Goal: Information Seeking & Learning: Check status

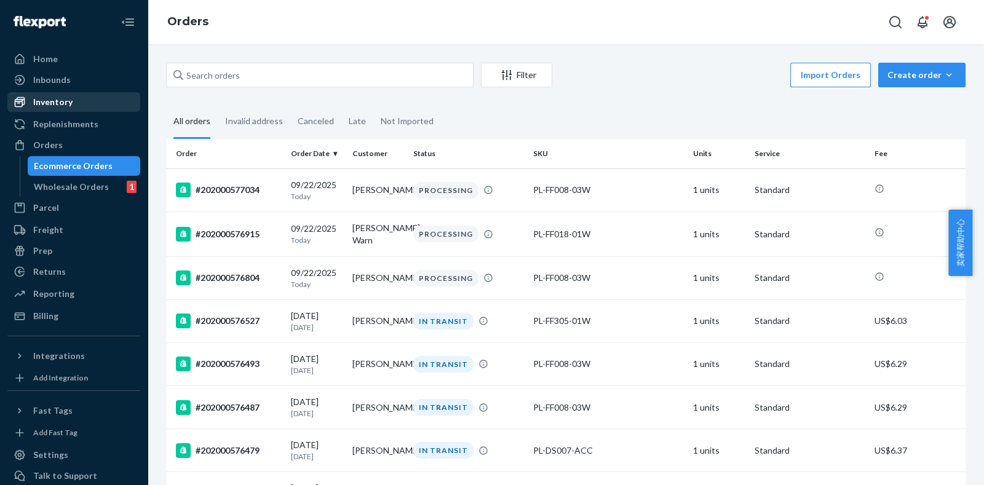
click at [74, 111] on link "Inventory" at bounding box center [73, 102] width 133 height 20
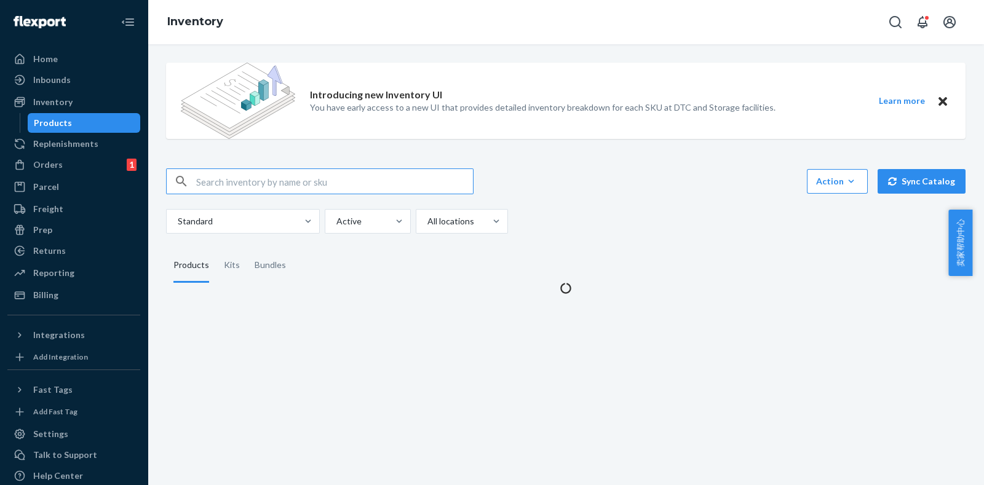
click at [261, 180] on input "text" at bounding box center [334, 181] width 277 height 25
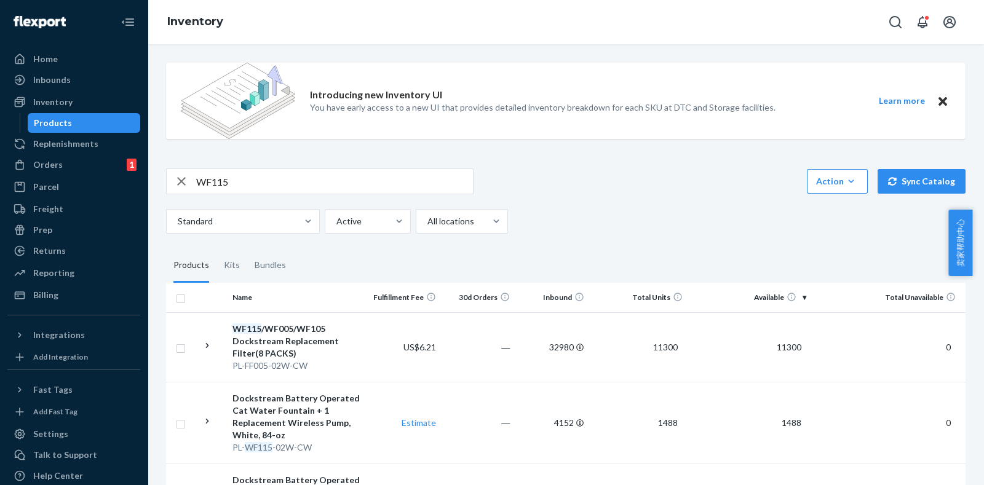
click at [271, 180] on input "WF115" at bounding box center [334, 181] width 277 height 25
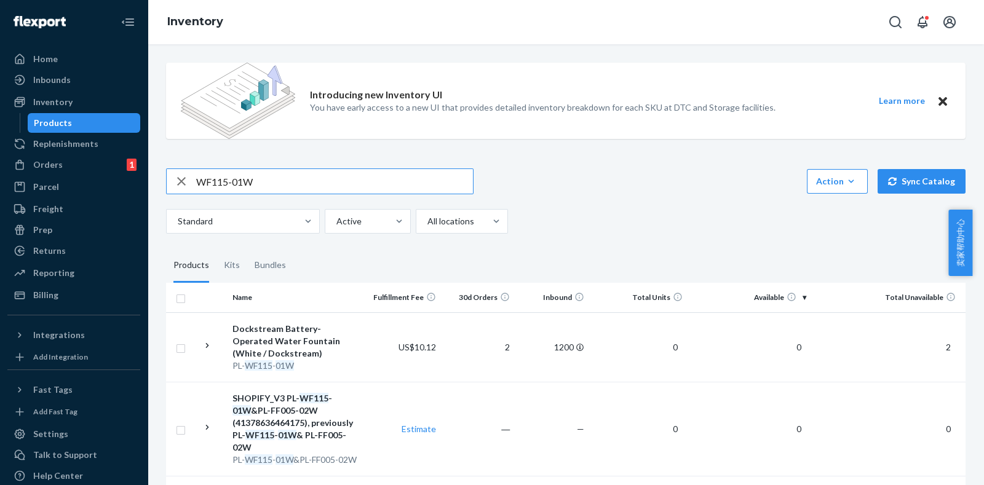
click at [224, 177] on input "WF115-01W" at bounding box center [334, 181] width 277 height 25
type input "WF105-01W"
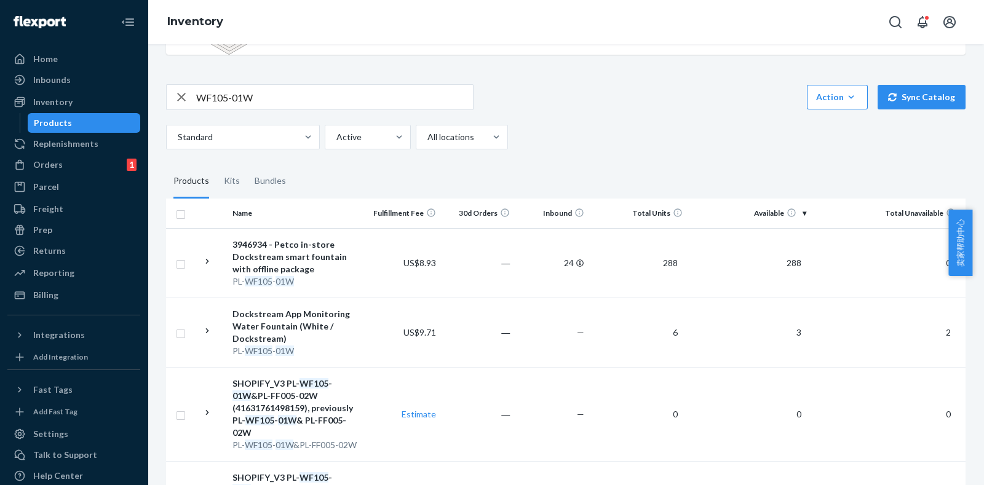
scroll to position [81, 0]
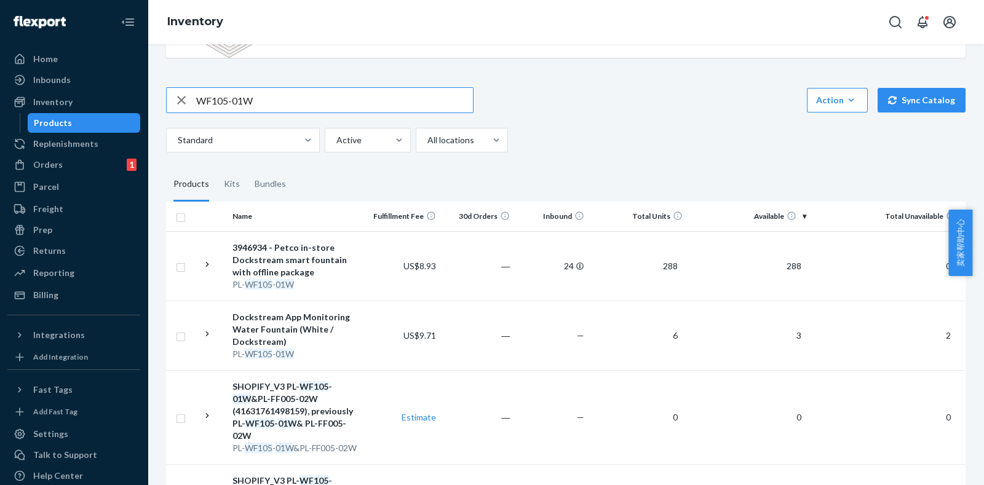
drag, startPoint x: 281, startPoint y: 100, endPoint x: 164, endPoint y: 109, distance: 117.9
click at [166, 109] on div "WF105-01W" at bounding box center [320, 100] width 308 height 26
click at [286, 100] on input "WF105-01W" at bounding box center [334, 100] width 277 height 25
type input "FF005-01W"
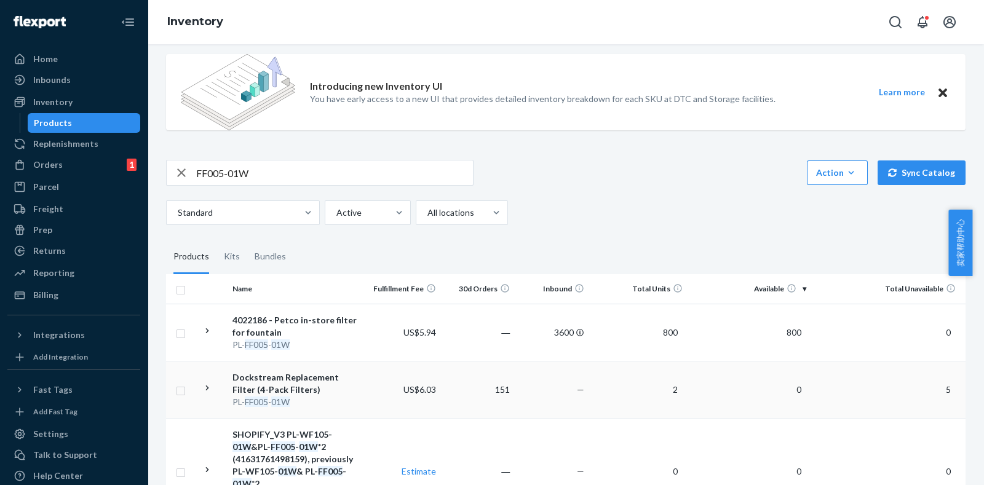
scroll to position [0, 0]
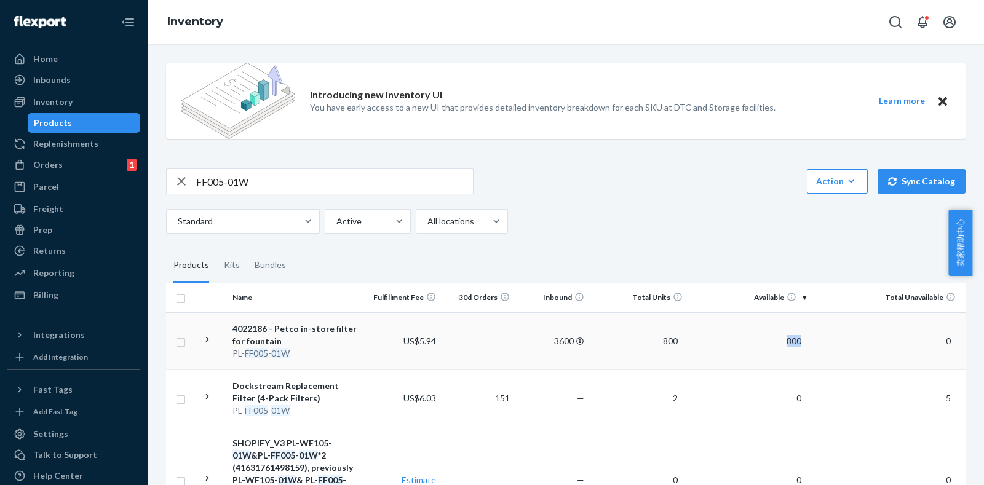
drag, startPoint x: 802, startPoint y: 337, endPoint x: 773, endPoint y: 343, distance: 29.7
click at [773, 343] on td "800" at bounding box center [750, 341] width 124 height 57
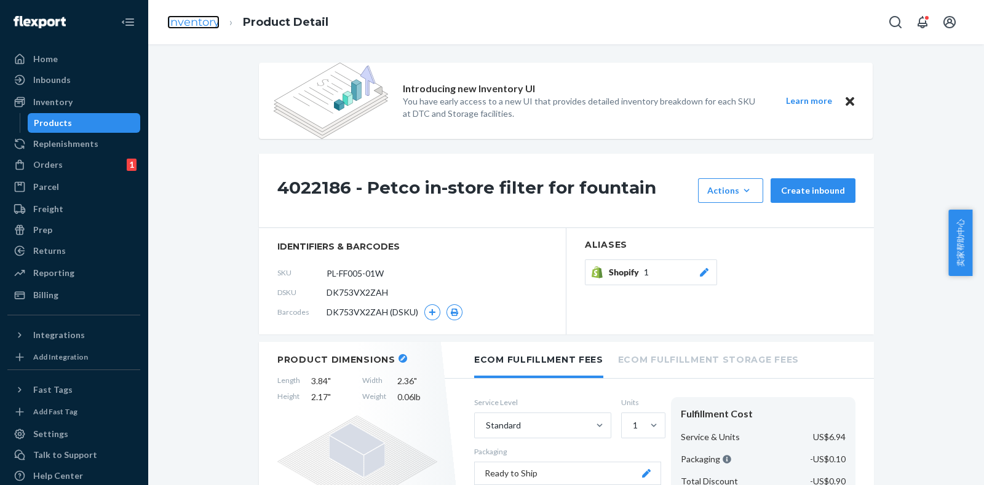
click at [190, 27] on link "Inventory" at bounding box center [193, 22] width 52 height 14
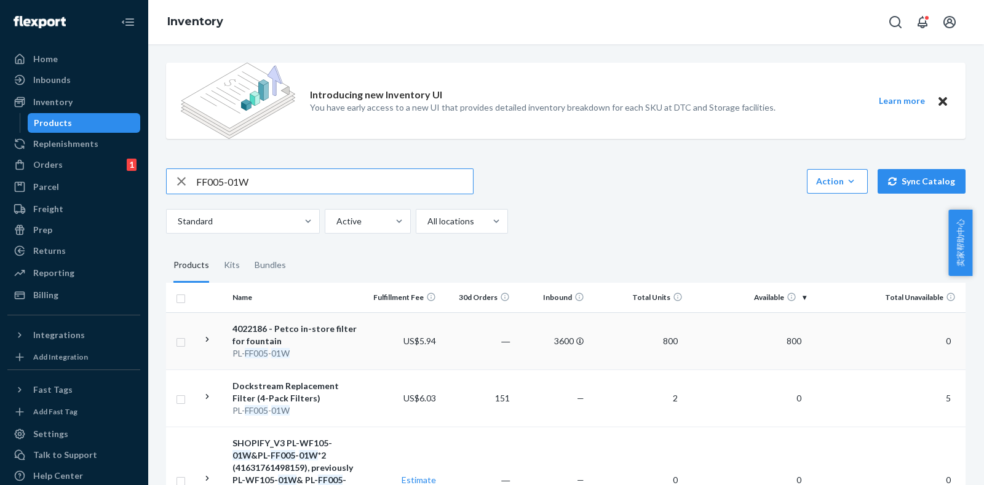
click at [210, 340] on icon at bounding box center [208, 340] width 12 height 12
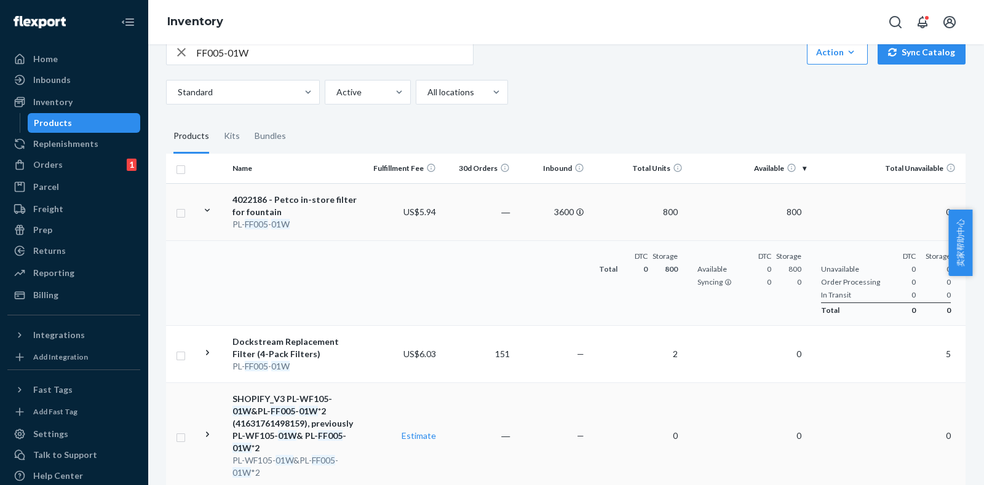
scroll to position [153, 0]
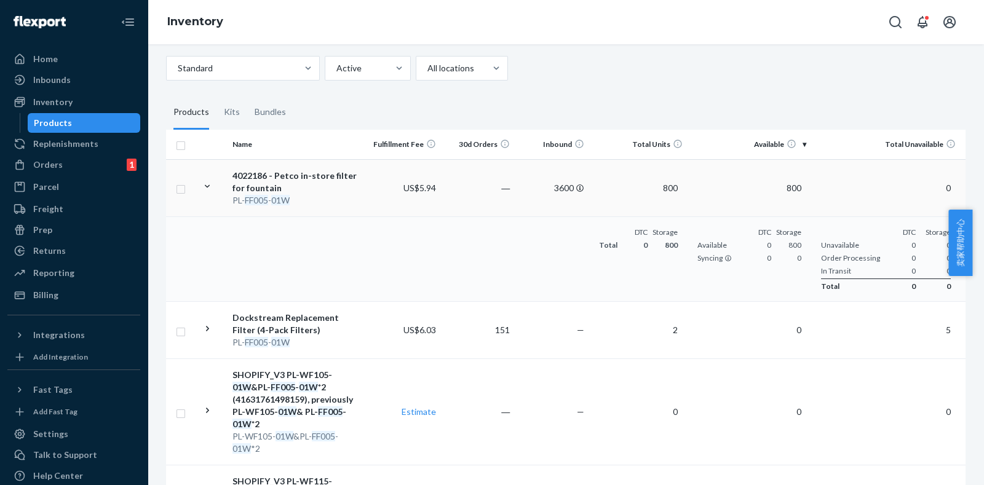
click at [287, 178] on div "4022186 - Petco in-store filter for fountain" at bounding box center [297, 182] width 129 height 25
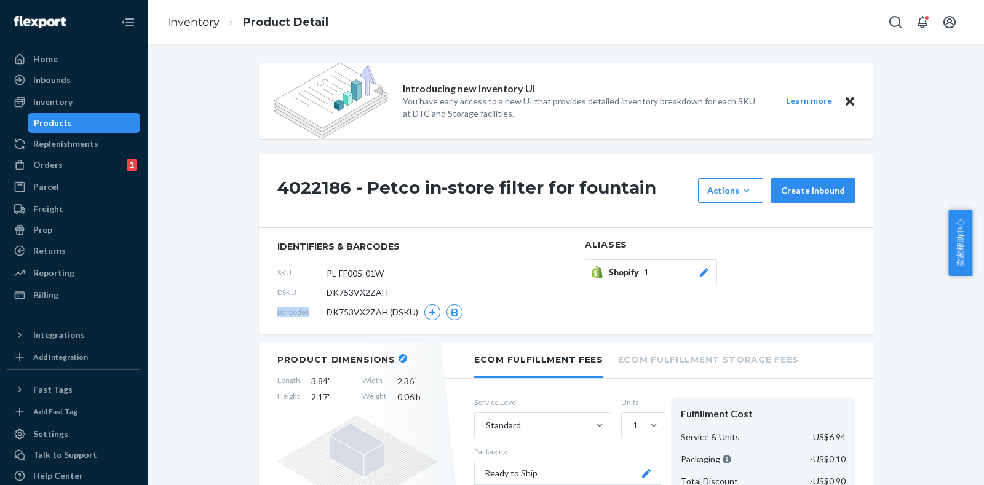
drag, startPoint x: 383, startPoint y: 291, endPoint x: 311, endPoint y: 303, distance: 73.0
click at [311, 303] on section "identifiers & barcodes SKU PL-FF005-01W DSKU DK753VX2ZAH Barcodes DK753VX2ZAH (…" at bounding box center [413, 281] width 308 height 106
click at [200, 23] on link "Inventory" at bounding box center [193, 22] width 52 height 14
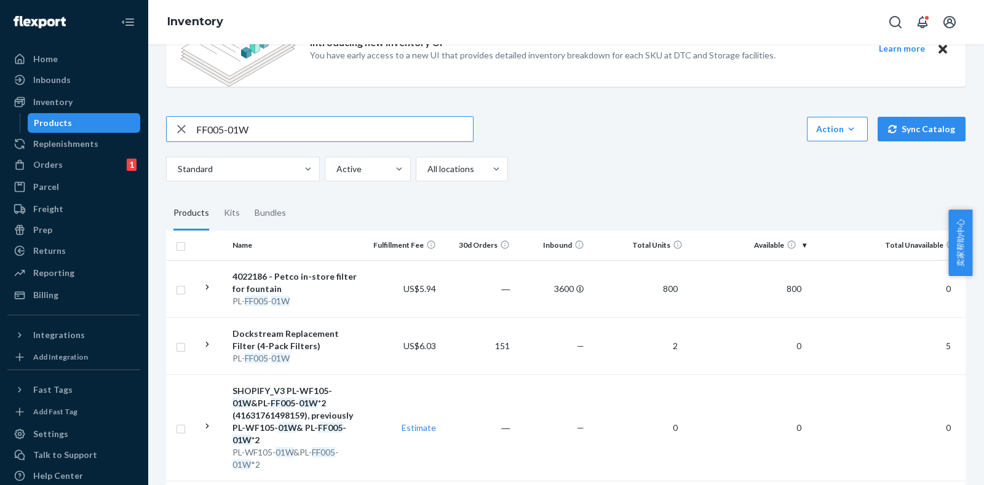
scroll to position [76, 0]
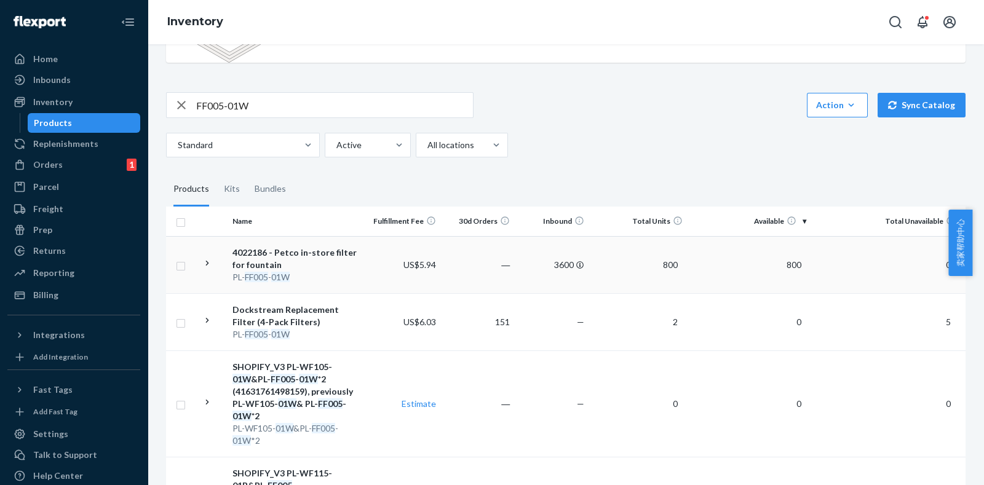
click at [279, 253] on div "4022186 - Petco in-store filter for fountain" at bounding box center [297, 259] width 129 height 25
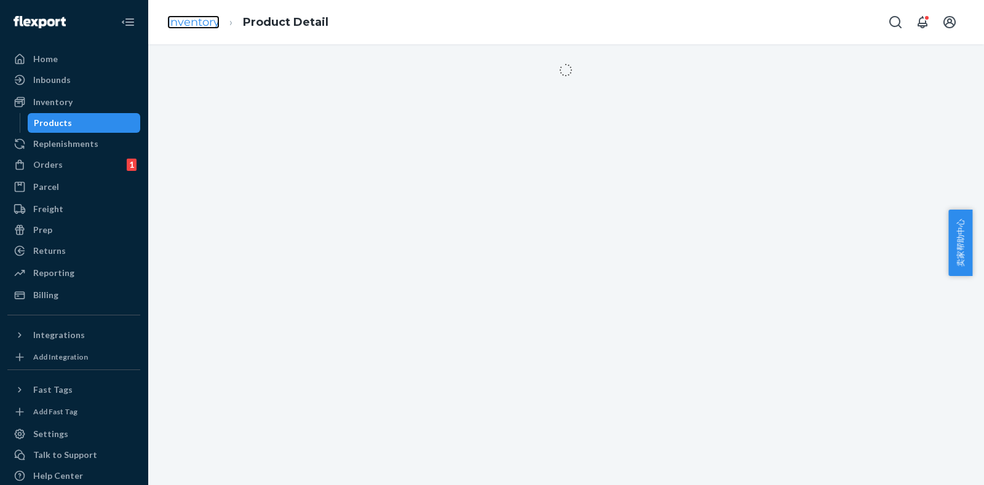
click at [199, 20] on link "Inventory" at bounding box center [193, 22] width 52 height 14
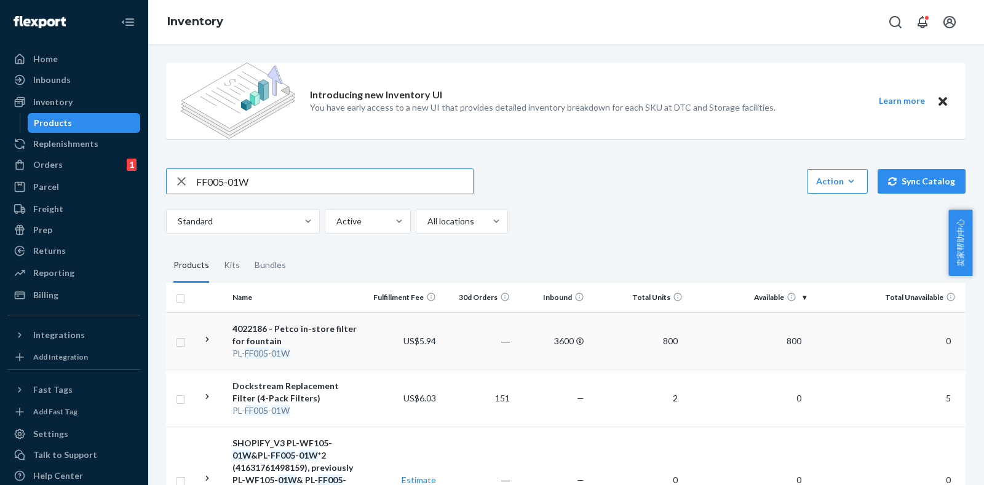
click at [212, 340] on icon at bounding box center [208, 340] width 12 height 12
